Goal: Transaction & Acquisition: Obtain resource

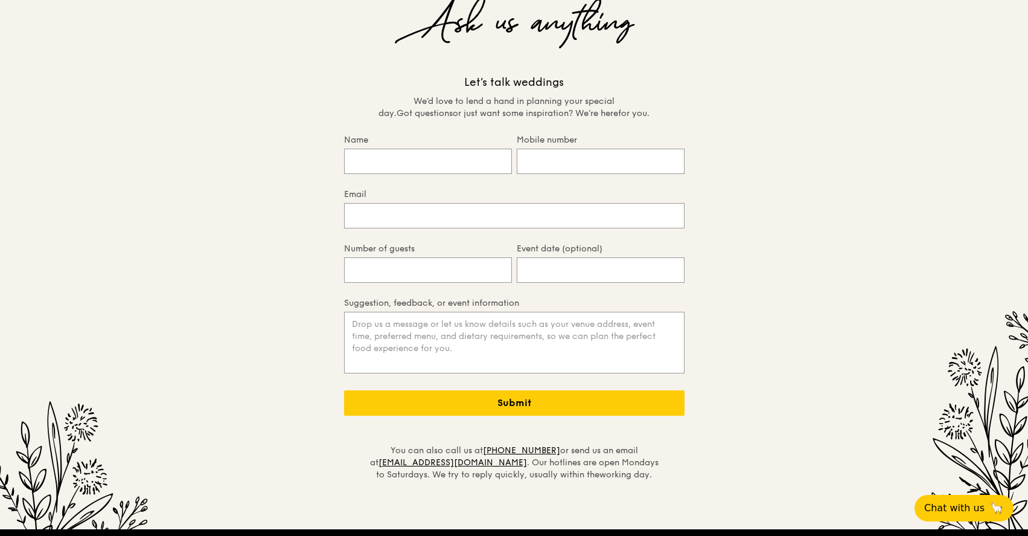
scroll to position [2578, 0]
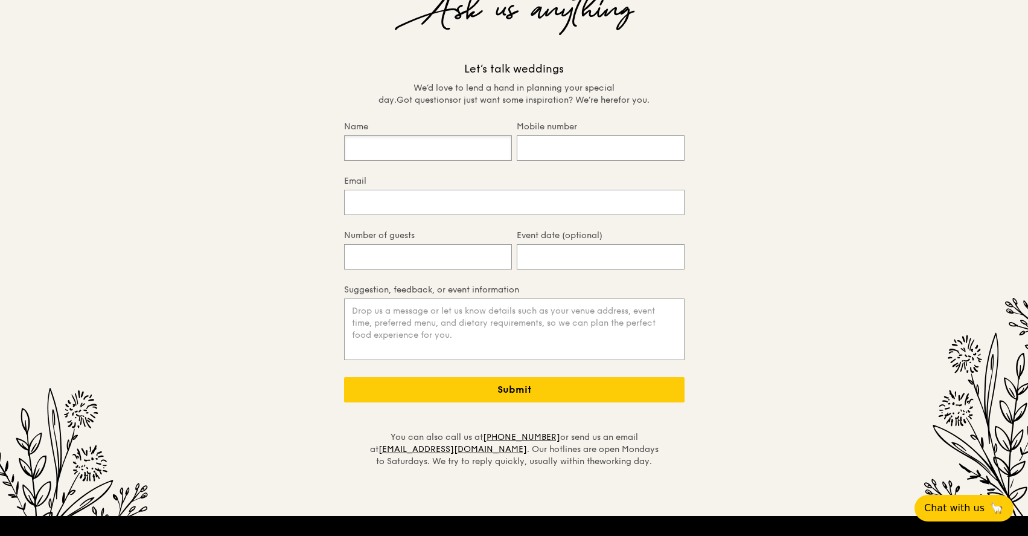
click at [405, 135] on input "Name" at bounding box center [428, 147] width 168 height 25
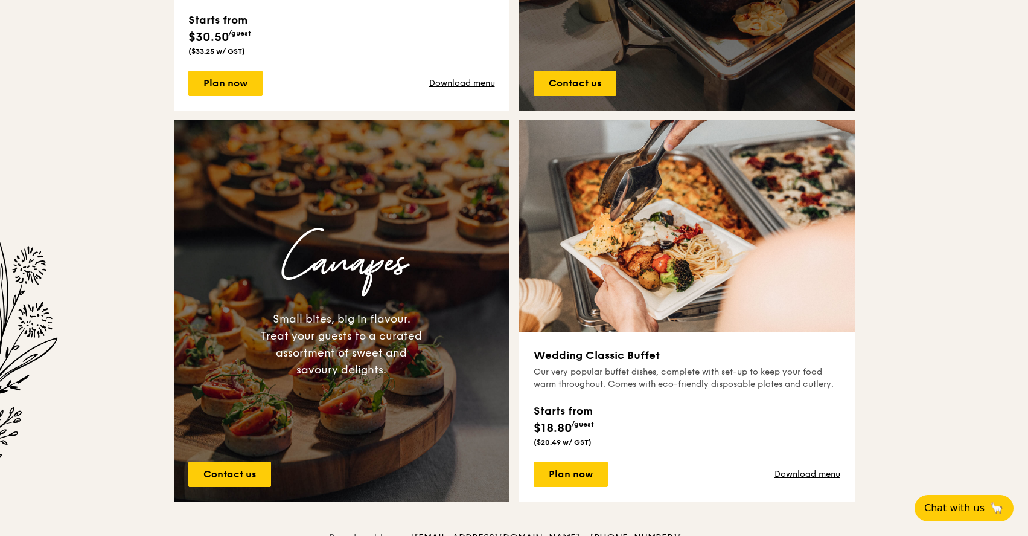
scroll to position [805, 0]
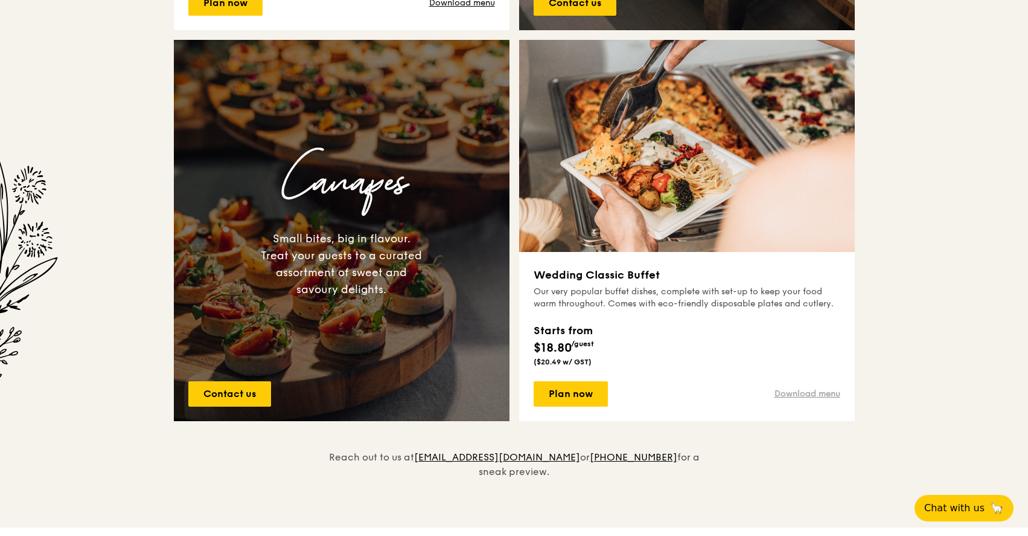
click at [797, 389] on link "Download menu" at bounding box center [808, 394] width 66 height 12
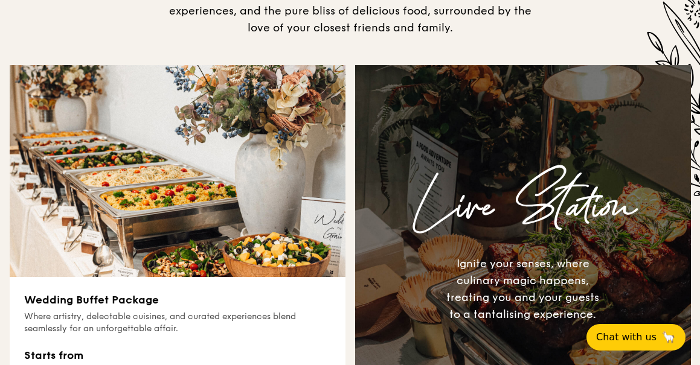
scroll to position [531, 0]
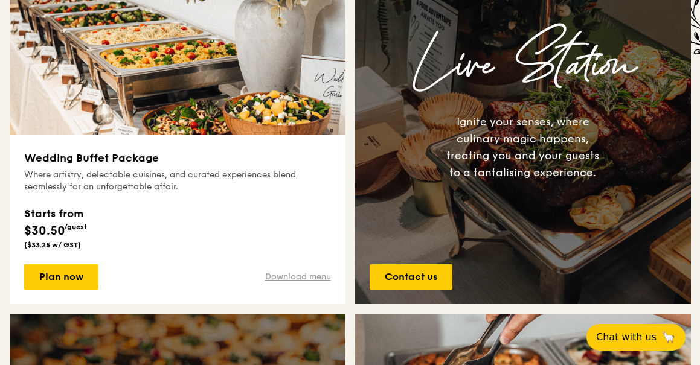
click at [291, 280] on link "Download menu" at bounding box center [298, 277] width 66 height 12
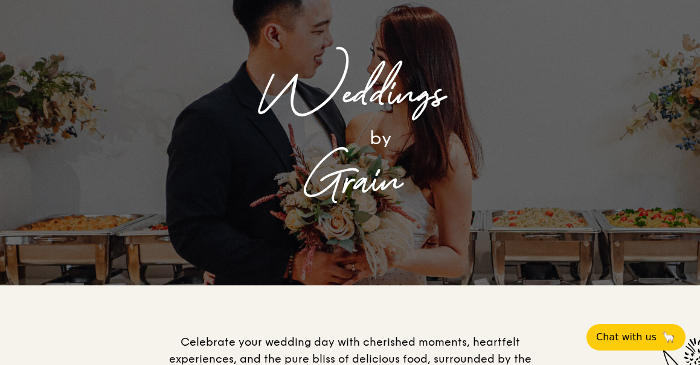
scroll to position [0, 0]
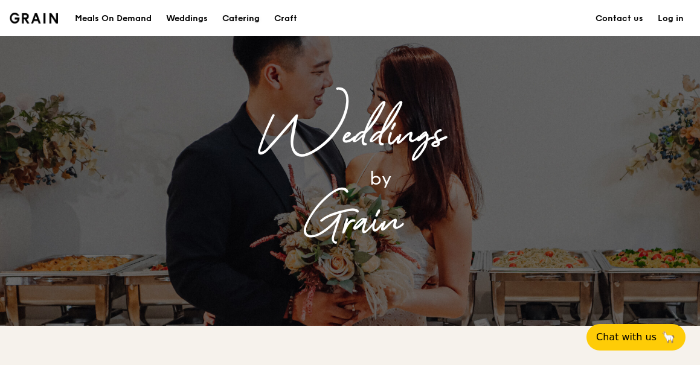
click at [251, 18] on div "Catering" at bounding box center [240, 19] width 37 height 36
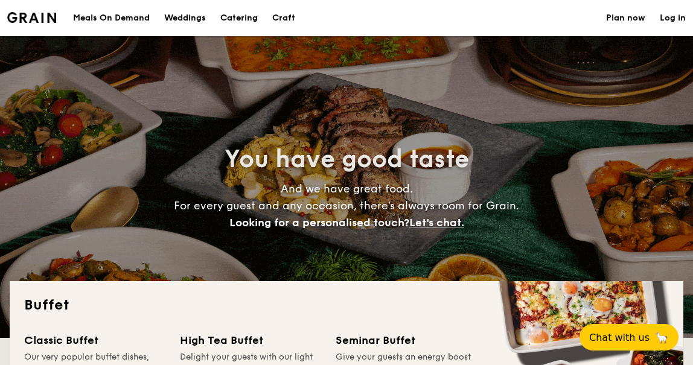
select select
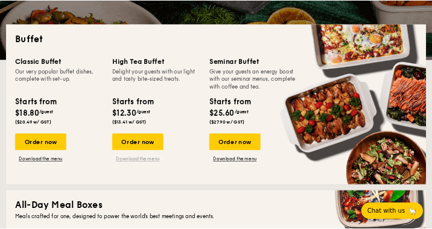
scroll to position [275, 0]
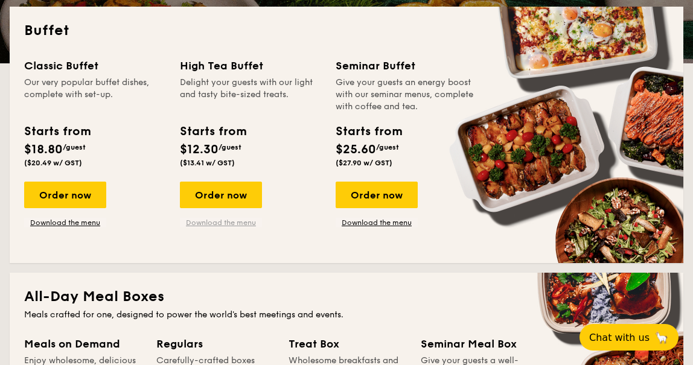
click at [215, 220] on link "Download the menu" at bounding box center [221, 223] width 82 height 10
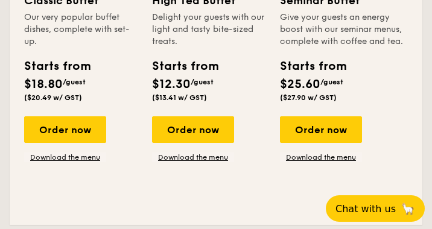
scroll to position [378, 0]
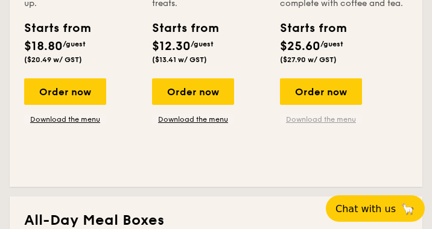
click at [321, 118] on link "Download the menu" at bounding box center [321, 120] width 82 height 10
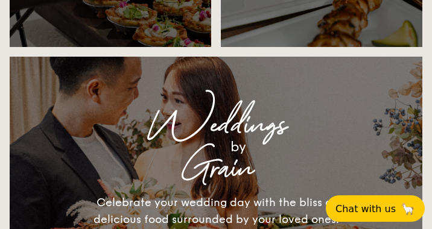
scroll to position [1207, 0]
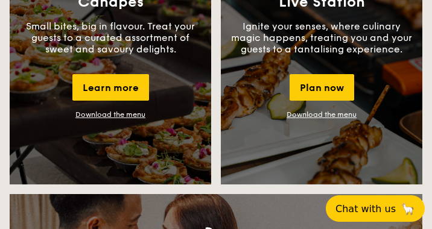
click at [324, 119] on link "Download the menu" at bounding box center [322, 115] width 70 height 8
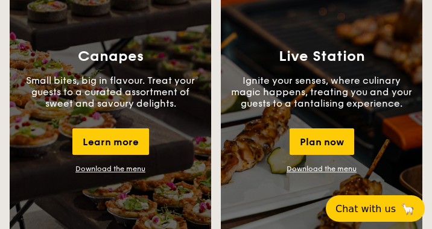
scroll to position [1137, 0]
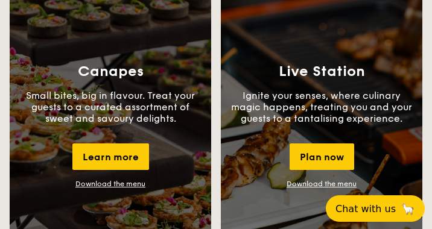
click at [308, 188] on link "Download the menu" at bounding box center [322, 184] width 70 height 8
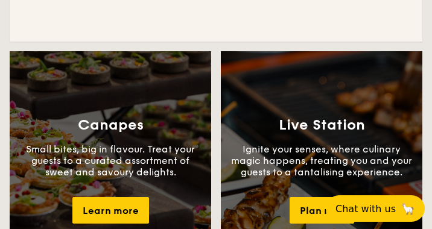
scroll to position [1068, 0]
